Goal: Share content: Share content

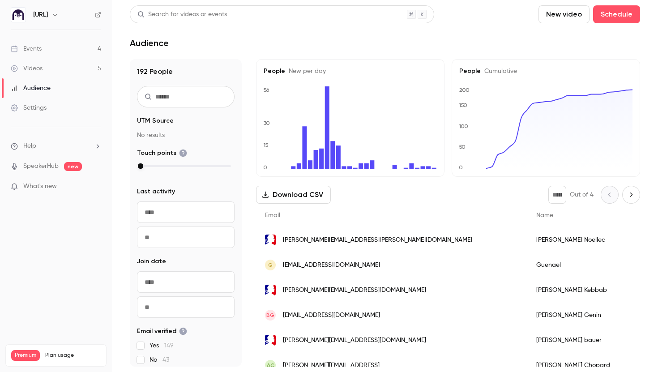
click at [59, 49] on link "Events 4" at bounding box center [56, 49] width 112 height 20
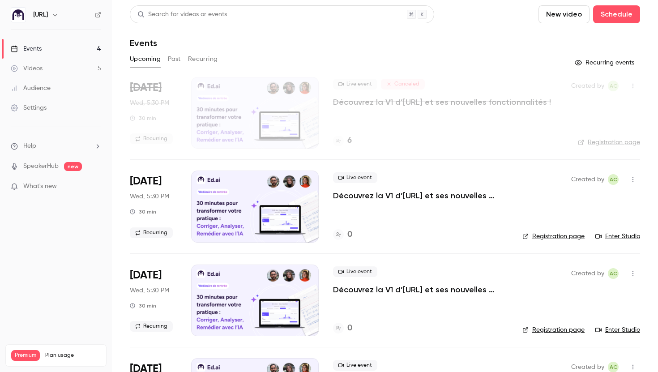
click at [204, 58] on button "Recurring" at bounding box center [203, 59] width 30 height 14
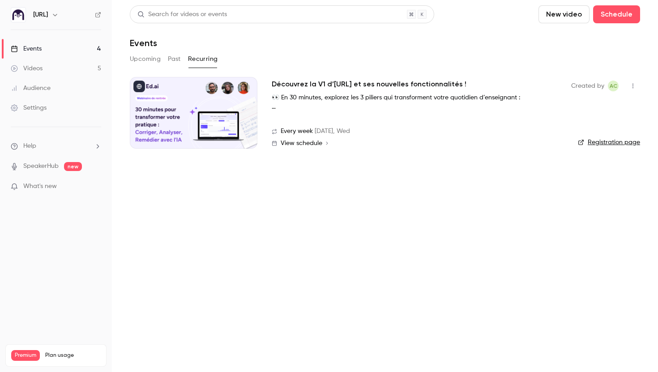
click at [608, 142] on link "Registration page" at bounding box center [609, 142] width 62 height 9
click at [66, 71] on link "Videos 5" at bounding box center [56, 69] width 112 height 20
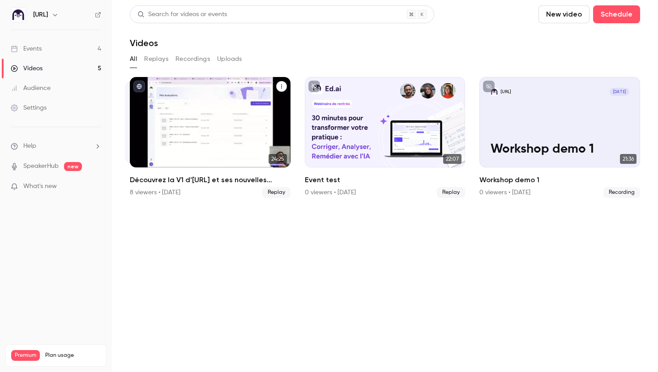
click at [185, 112] on div "Découvrez la V1 d’Ed.ai et ses nouvelles fonctionnalités !" at bounding box center [210, 122] width 161 height 90
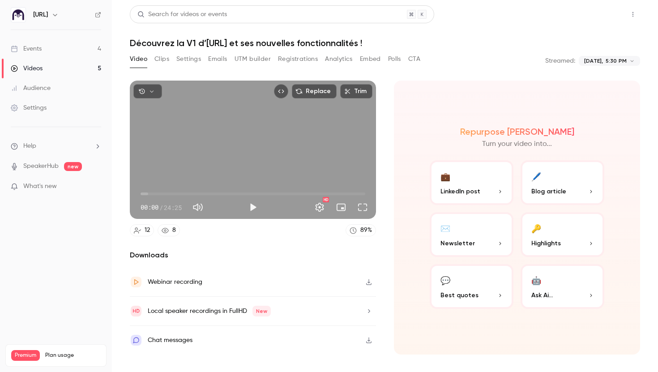
click at [611, 13] on button "Share" at bounding box center [600, 14] width 35 height 18
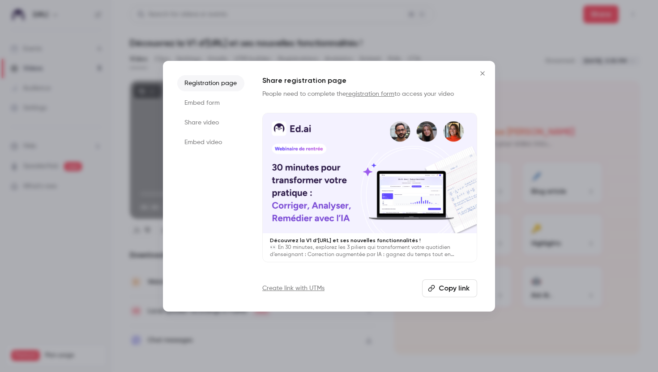
click at [206, 106] on li "Embed form" at bounding box center [210, 103] width 67 height 16
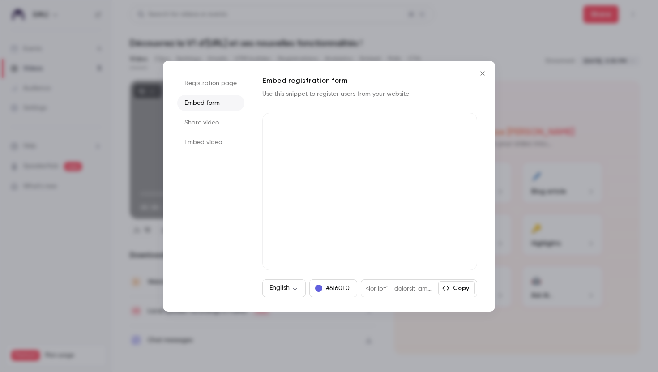
click at [199, 128] on li "Share video" at bounding box center [210, 123] width 67 height 16
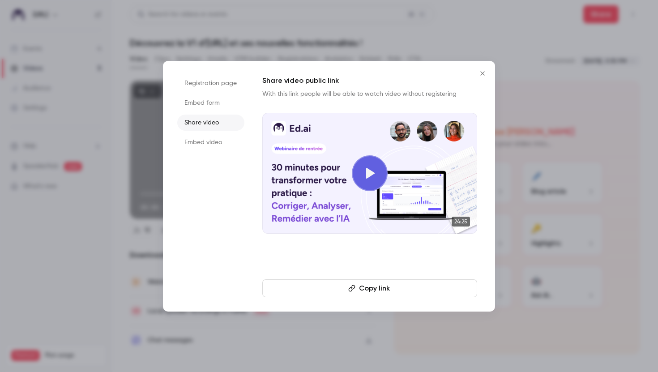
click at [363, 290] on button "Copy link" at bounding box center [369, 288] width 215 height 18
click at [373, 288] on button "Copy link" at bounding box center [369, 288] width 215 height 18
